Goal: Task Accomplishment & Management: Manage account settings

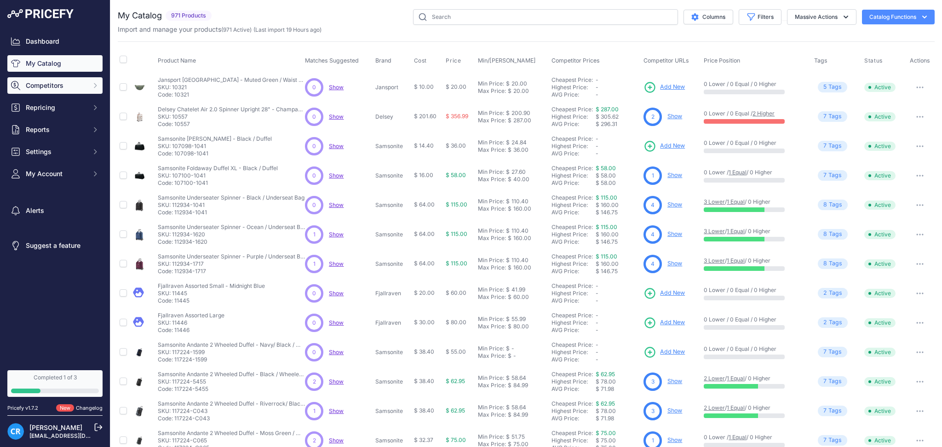
click at [39, 85] on span "Competitors" at bounding box center [56, 85] width 60 height 9
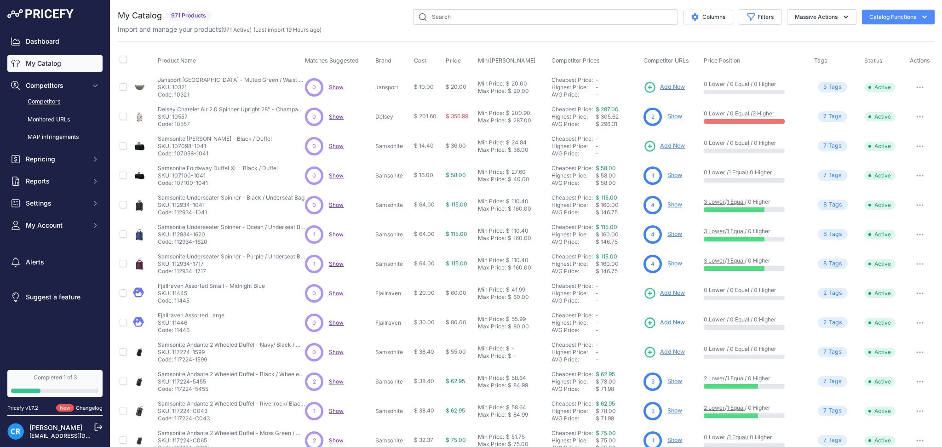
click at [46, 102] on link "Competitors" at bounding box center [54, 102] width 95 height 16
click at [52, 120] on link "Monitored URLs" at bounding box center [54, 120] width 95 height 16
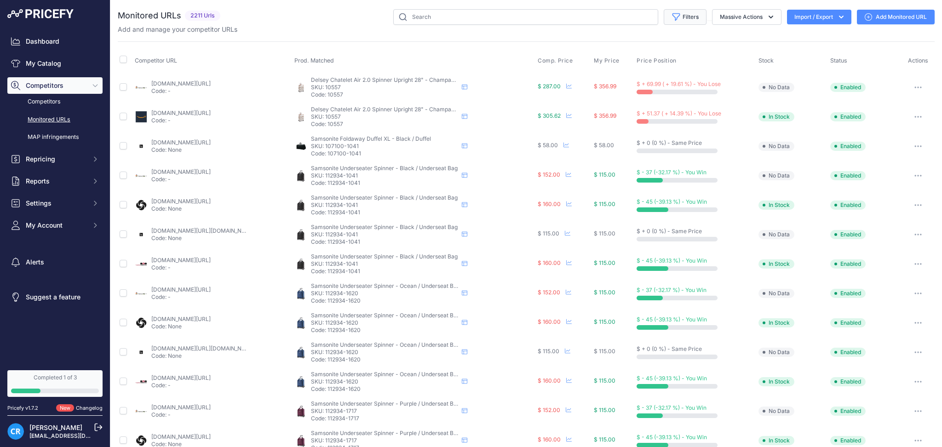
click at [677, 12] on button "Filters" at bounding box center [685, 17] width 43 height 16
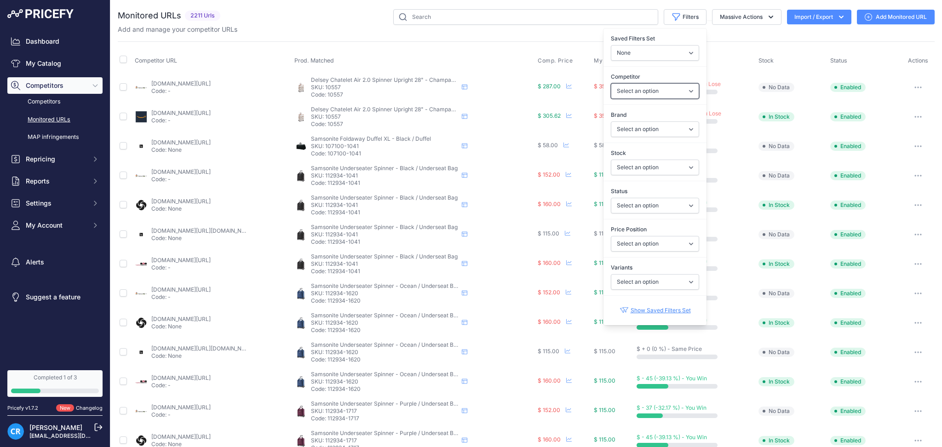
click at [643, 90] on select "Select an option [DOMAIN_NAME] [DOMAIN_NAME] [DOMAIN_NAME] [DOMAIN_NAME] [DOMAI…" at bounding box center [655, 91] width 88 height 16
click at [645, 90] on select "Select an option [DOMAIN_NAME] [DOMAIN_NAME] [DOMAIN_NAME] [DOMAIN_NAME] [DOMAI…" at bounding box center [655, 91] width 88 height 16
click at [638, 126] on select "Select an option [DEMOGRAPHIC_DATA] Tourister Delsey Fjallraven Fpm [GEOGRAPHIC…" at bounding box center [655, 129] width 88 height 16
click at [641, 207] on select "Select an option Enabled Disabled In progress Scraping Failed Not Found Missing…" at bounding box center [655, 206] width 88 height 16
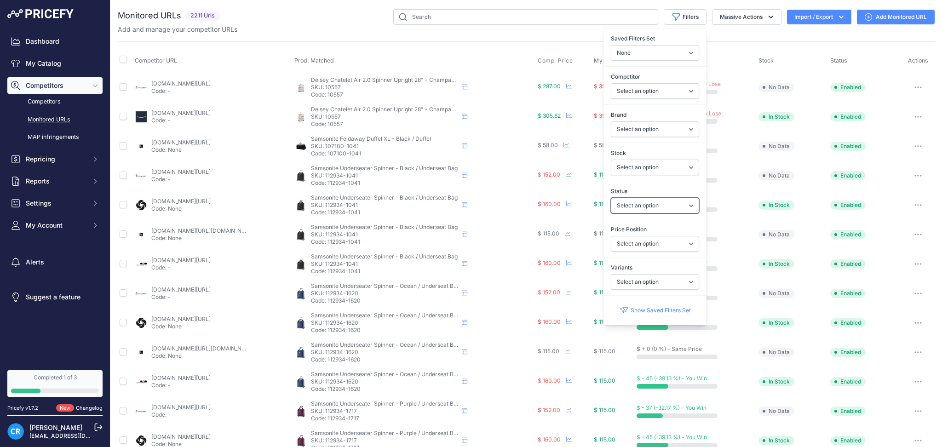
select select "5"
click at [611, 198] on select "Select an option Enabled Disabled In progress Scraping Failed Not Found Missing…" at bounding box center [655, 206] width 88 height 16
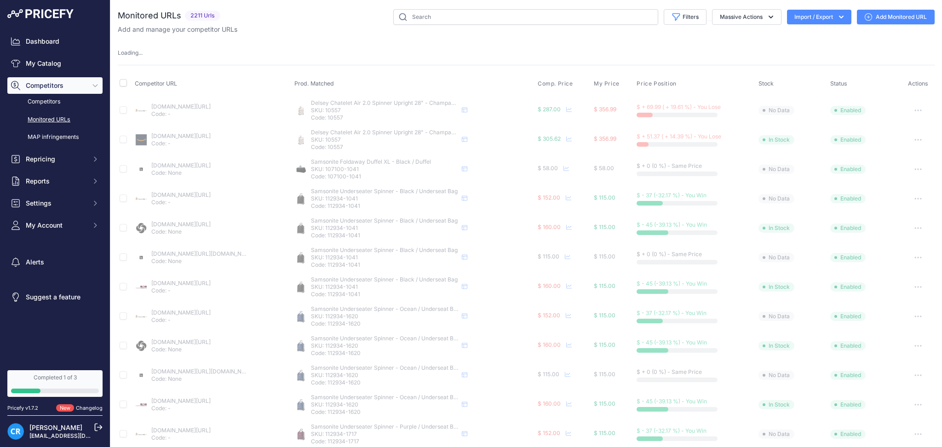
click at [762, 61] on div "Monitored URLs 2211 Urls" at bounding box center [526, 361] width 817 height 704
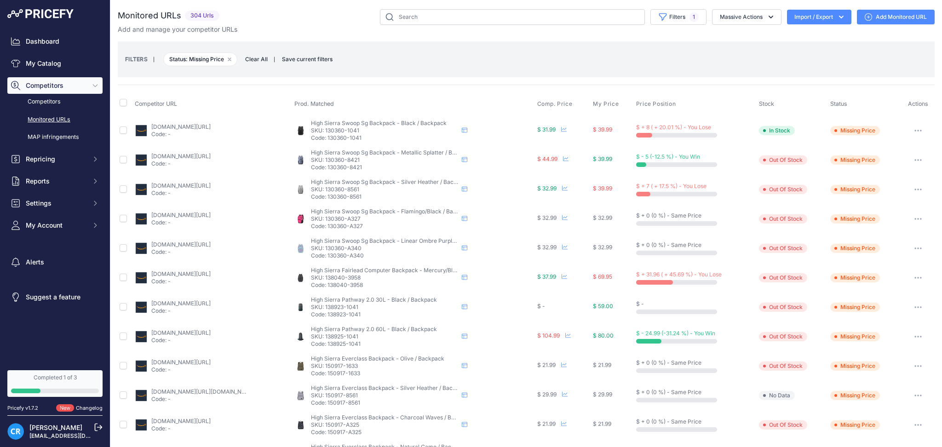
scroll to position [295, 0]
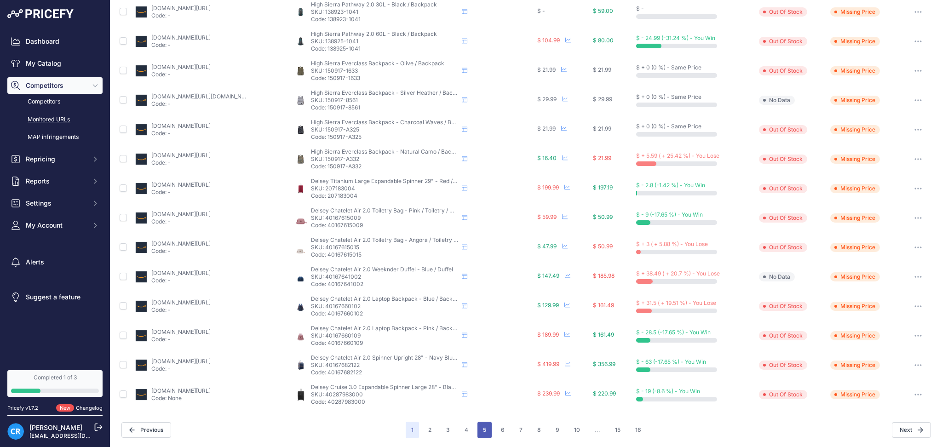
click at [482, 431] on button "5" at bounding box center [484, 430] width 14 height 17
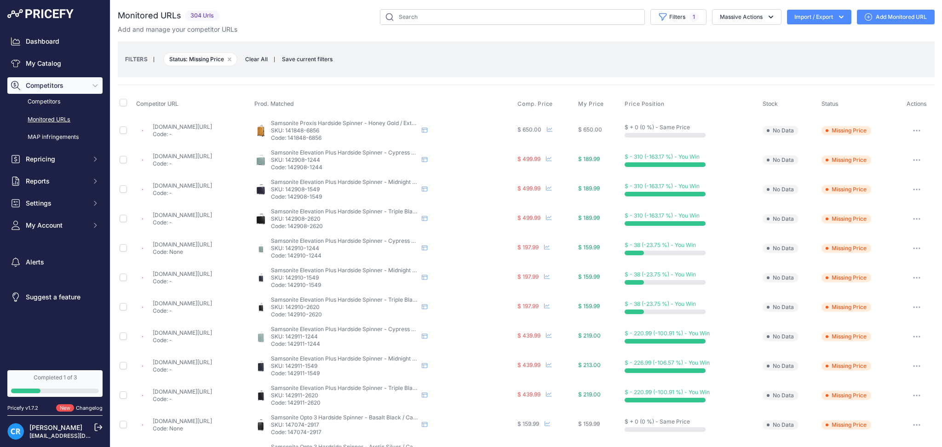
scroll to position [295, 0]
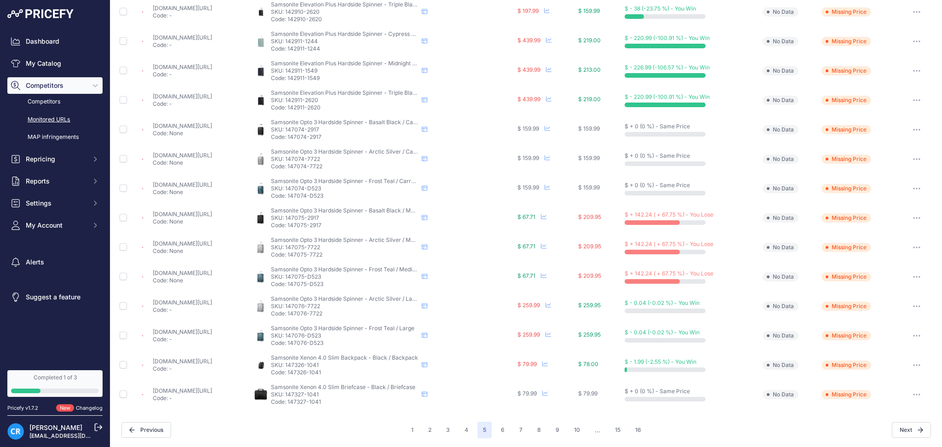
click at [543, 430] on div "1 2 3 4 5 6 7 ..." at bounding box center [526, 430] width 241 height 17
click at [536, 430] on button "8" at bounding box center [539, 430] width 15 height 17
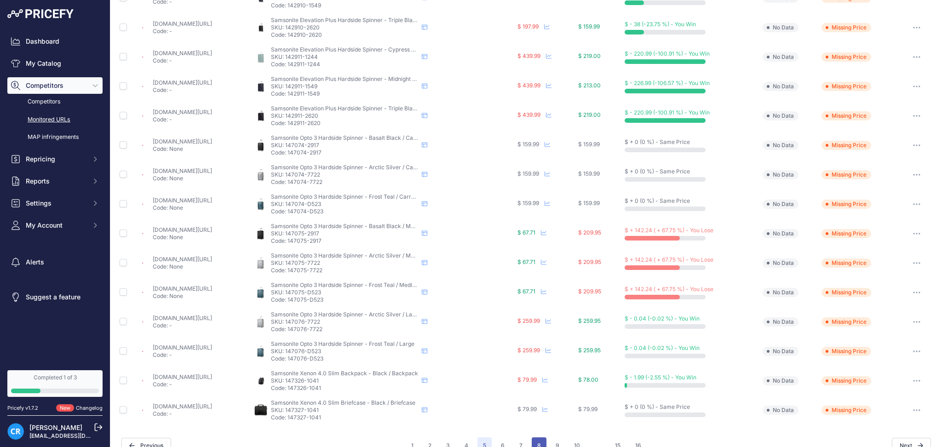
scroll to position [311, 0]
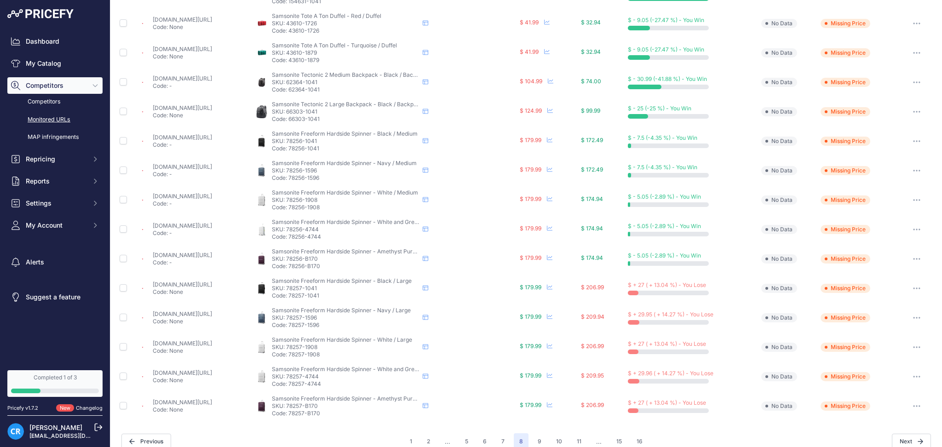
scroll to position [295, 0]
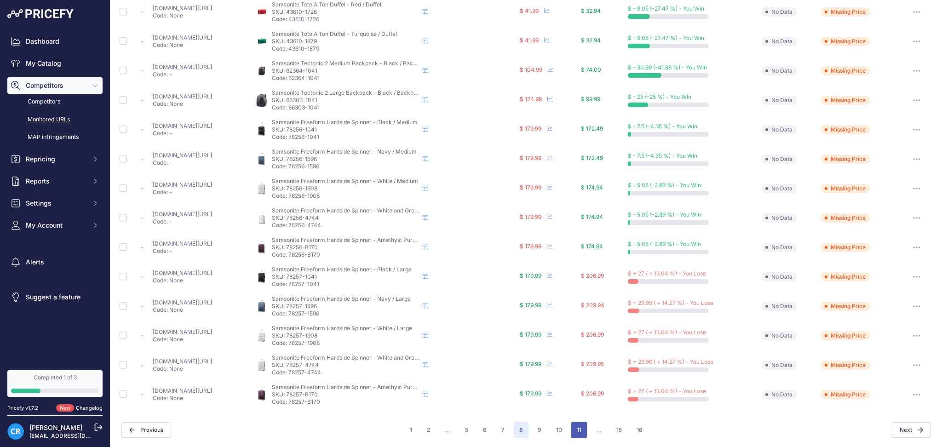
click at [571, 428] on button "11" at bounding box center [579, 430] width 16 height 17
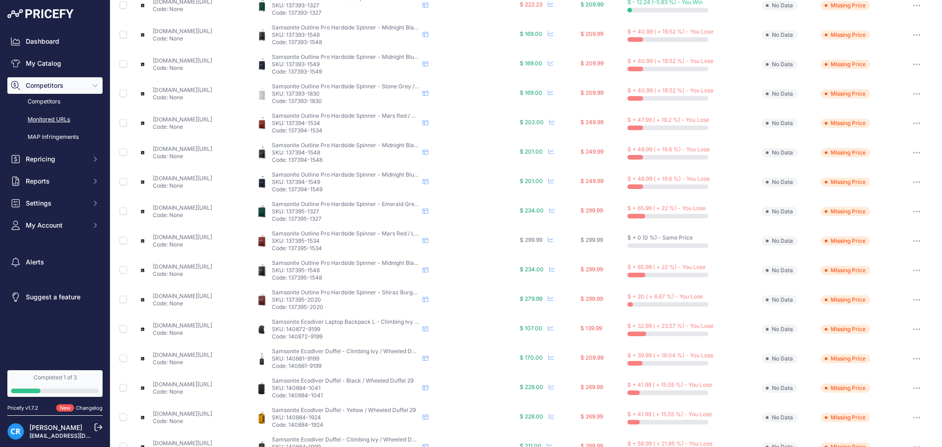
scroll to position [295, 0]
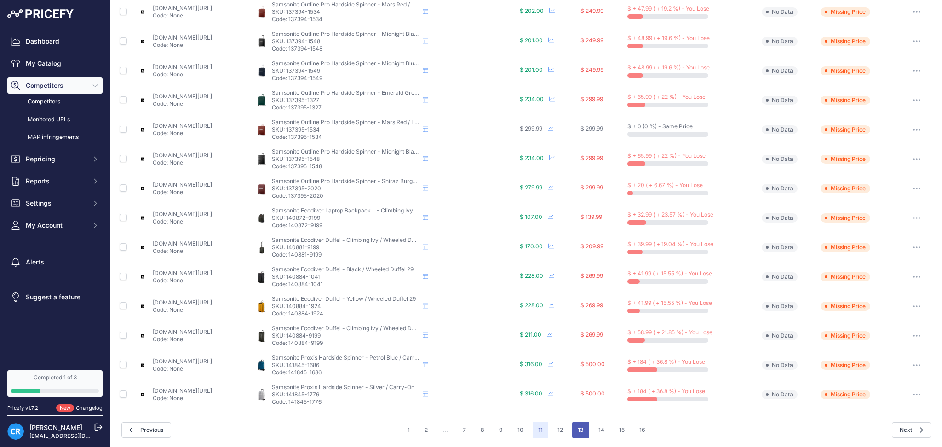
click at [579, 434] on button "13" at bounding box center [580, 430] width 17 height 17
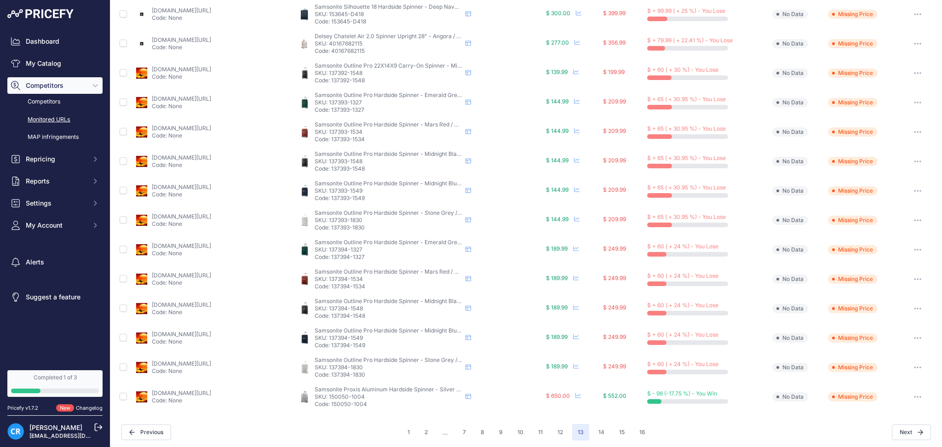
scroll to position [295, 0]
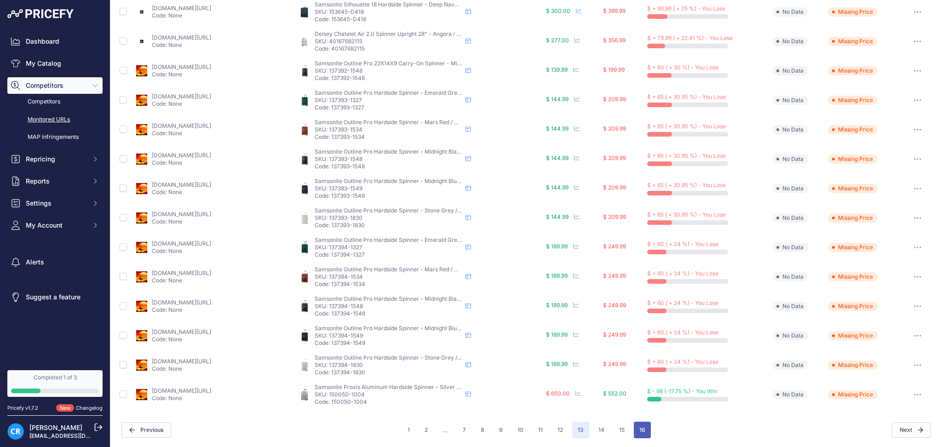
click at [635, 431] on button "16" at bounding box center [642, 430] width 17 height 17
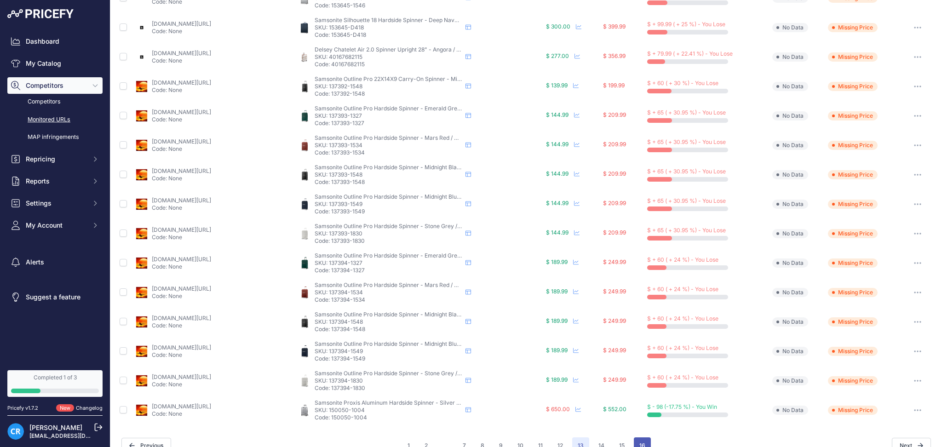
scroll to position [311, 0]
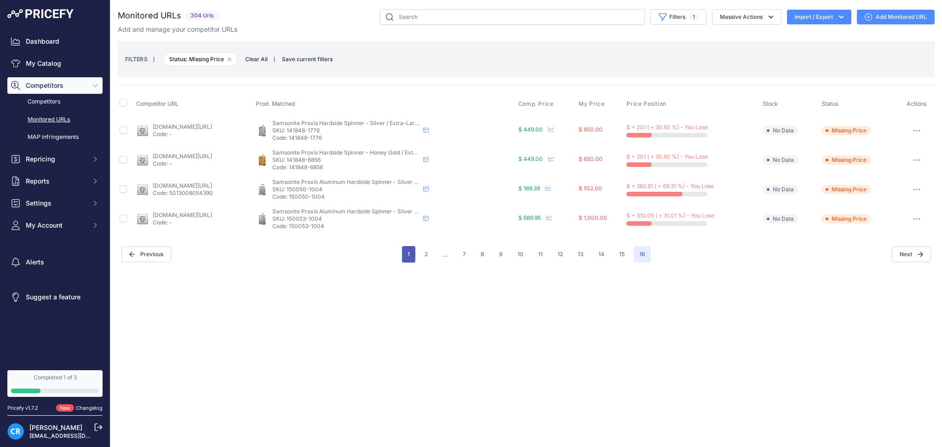
click at [415, 253] on button "1" at bounding box center [408, 254] width 13 height 17
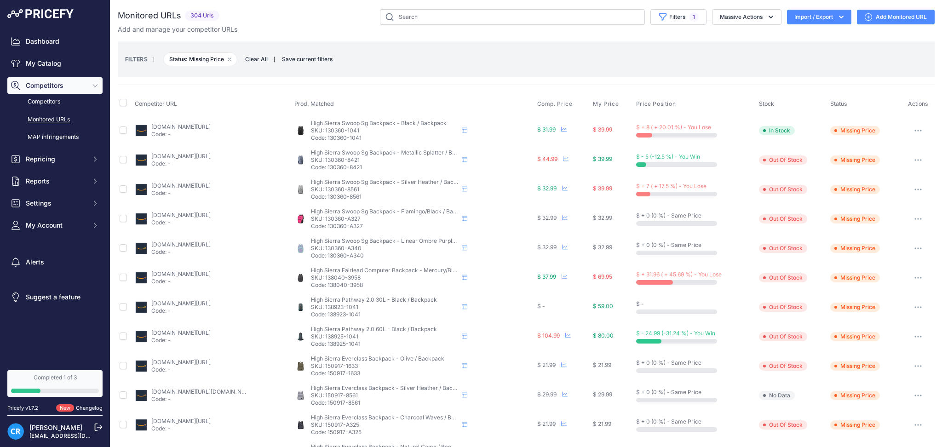
drag, startPoint x: 127, startPoint y: 102, endPoint x: 135, endPoint y: 102, distance: 8.3
click at [127, 102] on th at bounding box center [125, 103] width 15 height 23
click at [127, 103] on th at bounding box center [125, 103] width 15 height 23
click at [124, 103] on input "checkbox" at bounding box center [123, 102] width 7 height 7
checkbox input "true"
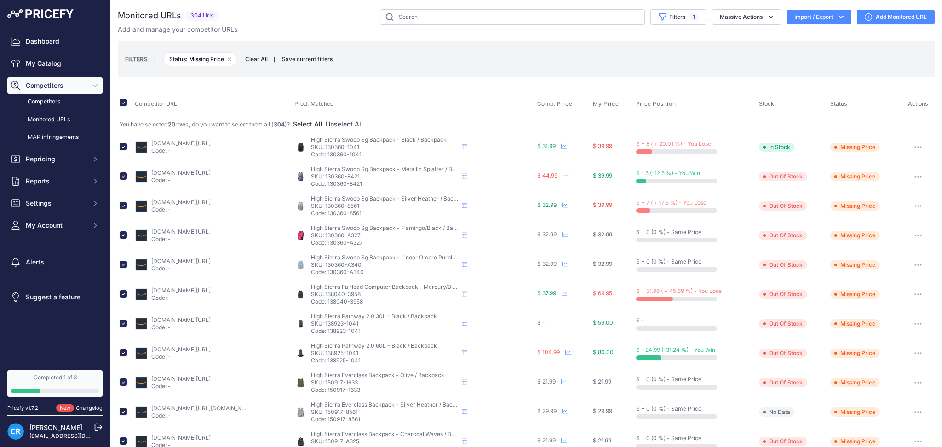
click at [320, 124] on button "Select All" at bounding box center [307, 124] width 29 height 9
click at [751, 18] on button "Massive Actions" at bounding box center [746, 17] width 69 height 16
click at [723, 88] on span "Restore Urls" at bounding box center [733, 88] width 36 height 8
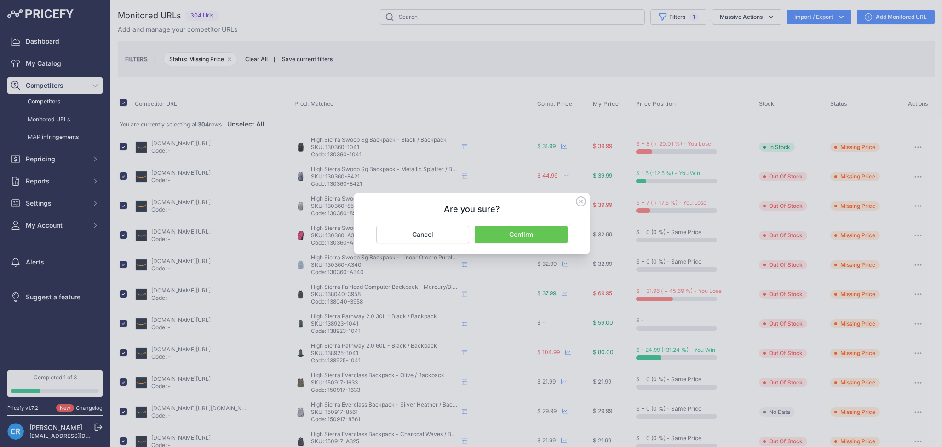
click at [519, 232] on button "Confirm" at bounding box center [521, 234] width 93 height 17
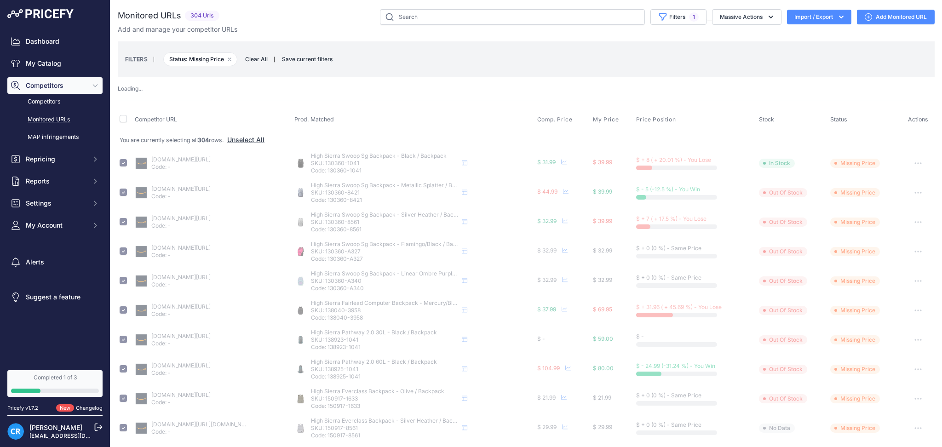
checkbox input "false"
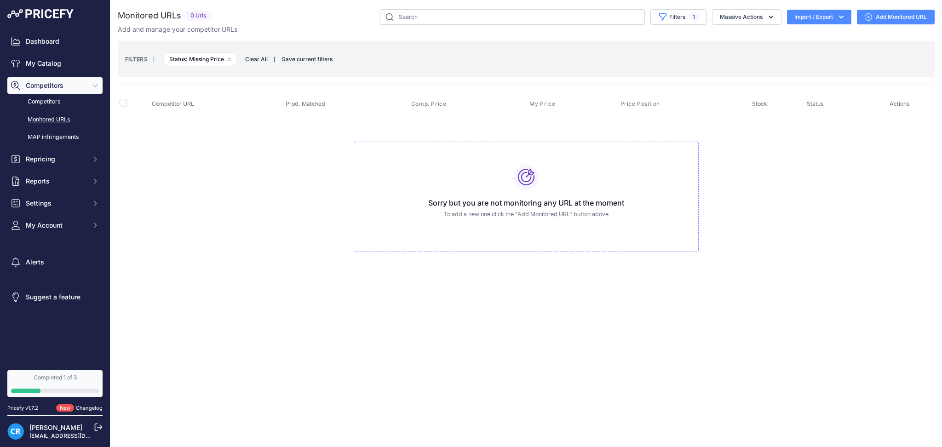
click at [57, 84] on span "Competitors" at bounding box center [56, 85] width 60 height 9
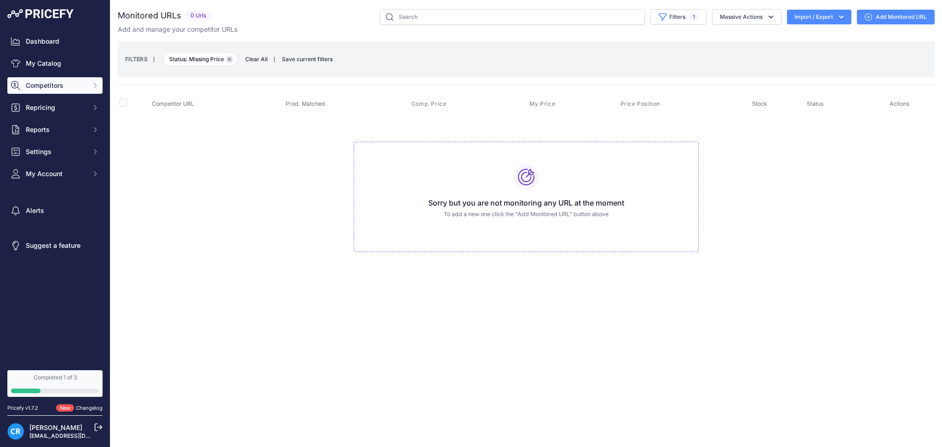
click at [229, 61] on icon "button" at bounding box center [230, 59] width 4 height 4
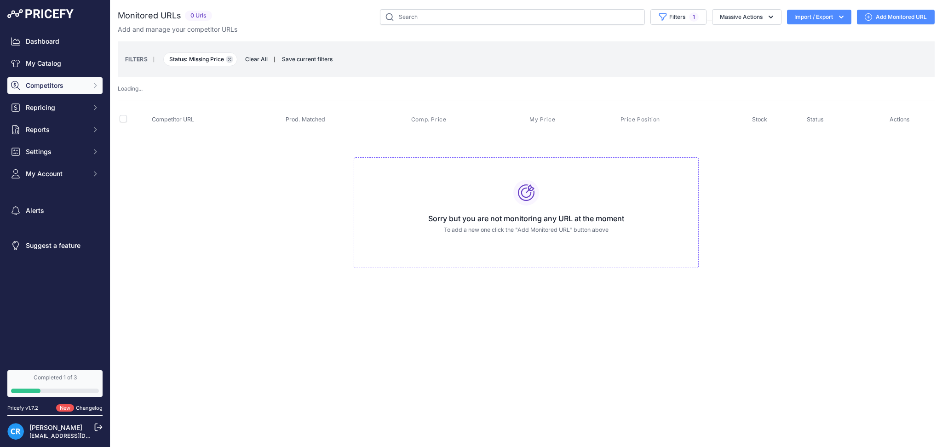
click at [231, 60] on icon "button" at bounding box center [230, 59] width 4 height 4
click at [230, 56] on button "Remove filter option" at bounding box center [229, 59] width 7 height 7
click at [229, 59] on div "Monitored URLs 0 Urls" at bounding box center [526, 147] width 817 height 277
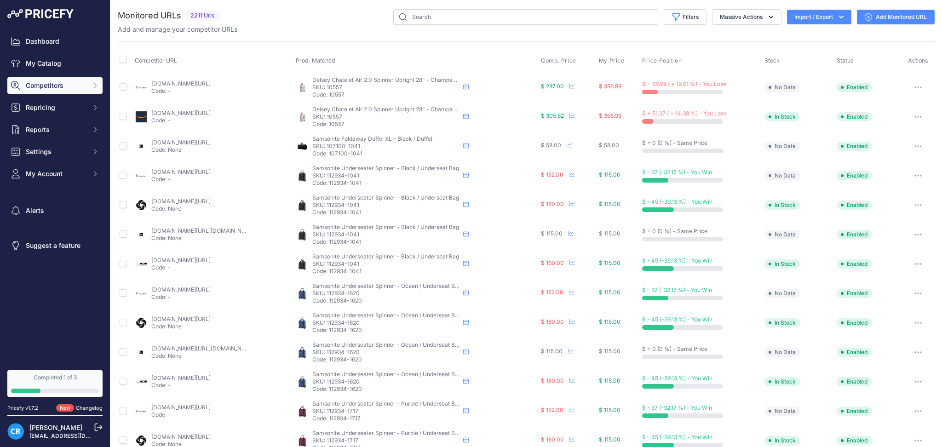
click at [491, 52] on th "Prod. Matched" at bounding box center [416, 60] width 245 height 23
click at [670, 15] on button "Filters" at bounding box center [685, 17] width 43 height 16
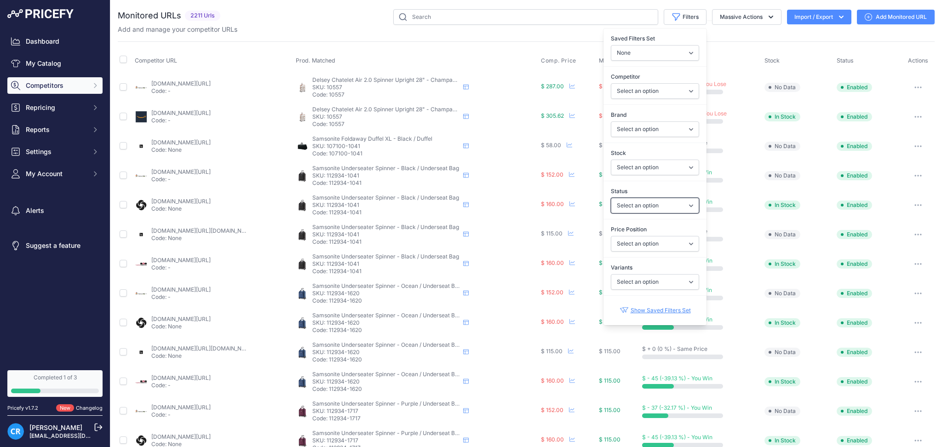
click at [641, 207] on select "Select an option Enabled Disabled In progress Scraping Failed Not Found Missing…" at bounding box center [655, 206] width 88 height 16
select select "5"
click at [611, 198] on select "Select an option Enabled Disabled In progress Scraping Failed Not Found Missing…" at bounding box center [655, 206] width 88 height 16
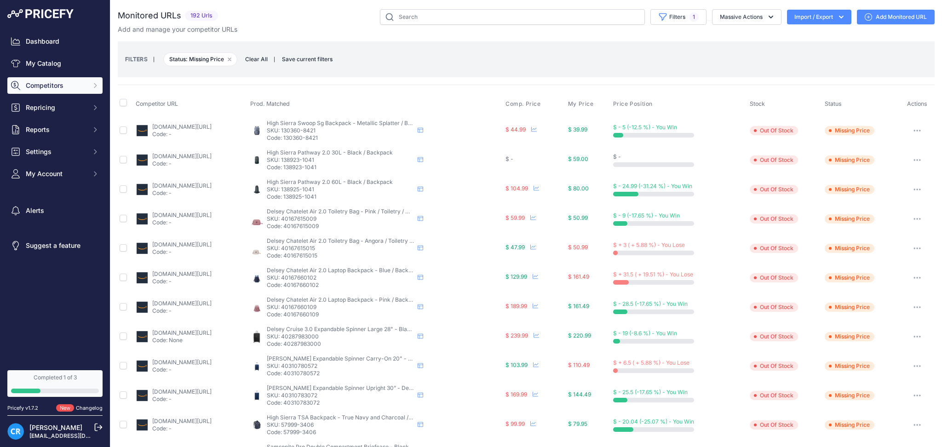
click at [761, 57] on div "FILTERS | Status: Missing Price Remove filter option Clear All | Save current f…" at bounding box center [526, 59] width 802 height 25
click at [122, 103] on input "checkbox" at bounding box center [123, 102] width 7 height 7
checkbox input "true"
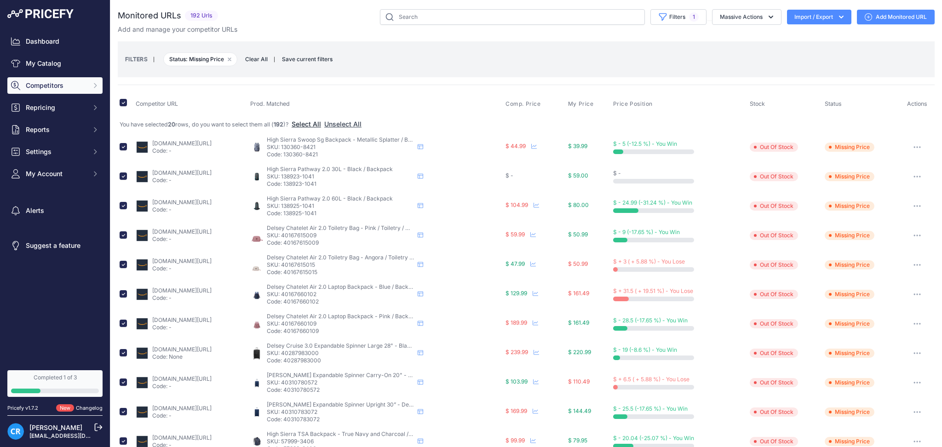
click at [310, 123] on button "Select All" at bounding box center [306, 124] width 29 height 9
click at [120, 101] on input "checkbox" at bounding box center [123, 102] width 7 height 7
checkbox input "false"
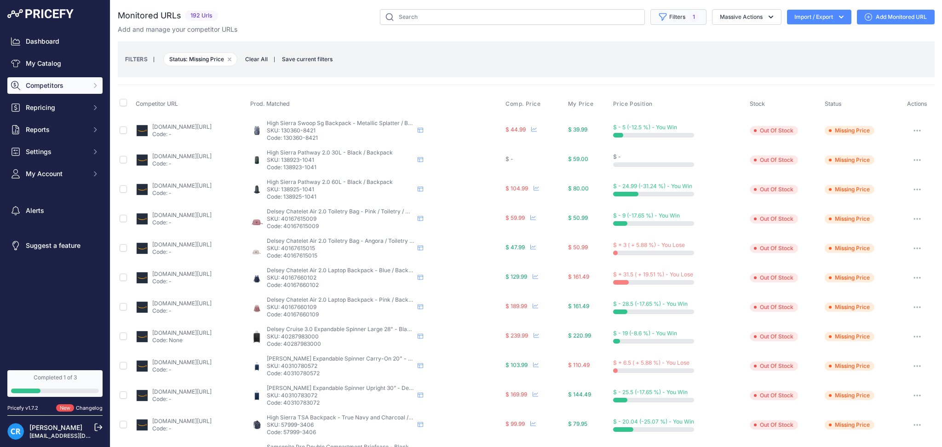
click at [671, 17] on button "Filters 1" at bounding box center [678, 17] width 56 height 16
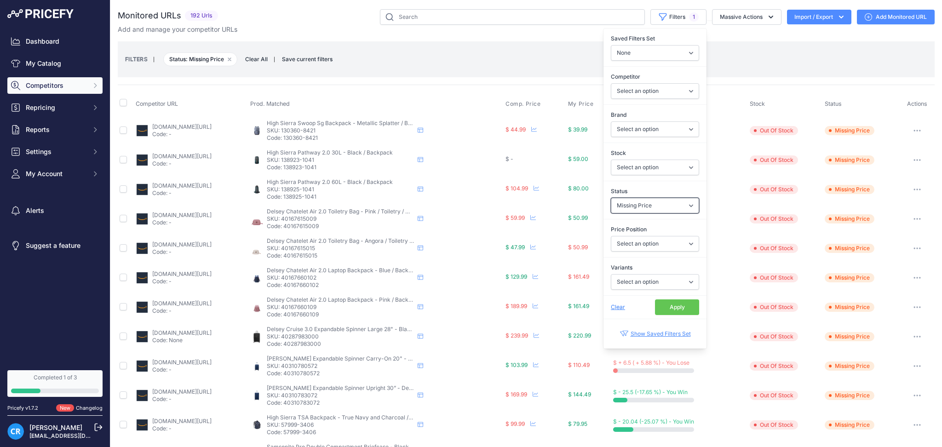
drag, startPoint x: 646, startPoint y: 206, endPoint x: 651, endPoint y: 210, distance: 6.5
click at [646, 206] on select "Select an option Enabled Disabled In progress Scraping Failed Not Found Missing…" at bounding box center [655, 206] width 88 height 16
select select "2"
click at [611, 198] on select "Select an option Enabled Disabled In progress Scraping Failed Not Found Missing…" at bounding box center [655, 206] width 88 height 16
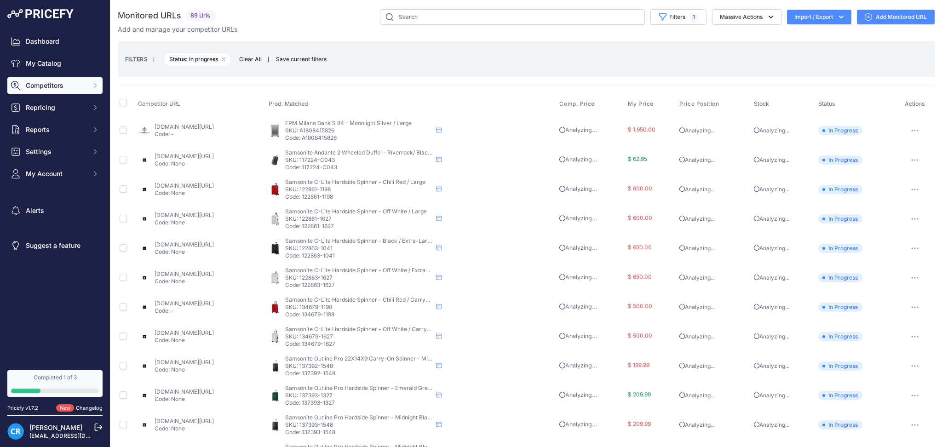
click at [773, 43] on div "FILTERS | Status: In progress Remove filter option Clear All | Save current fil…" at bounding box center [526, 59] width 817 height 36
